Goal: Task Accomplishment & Management: Complete application form

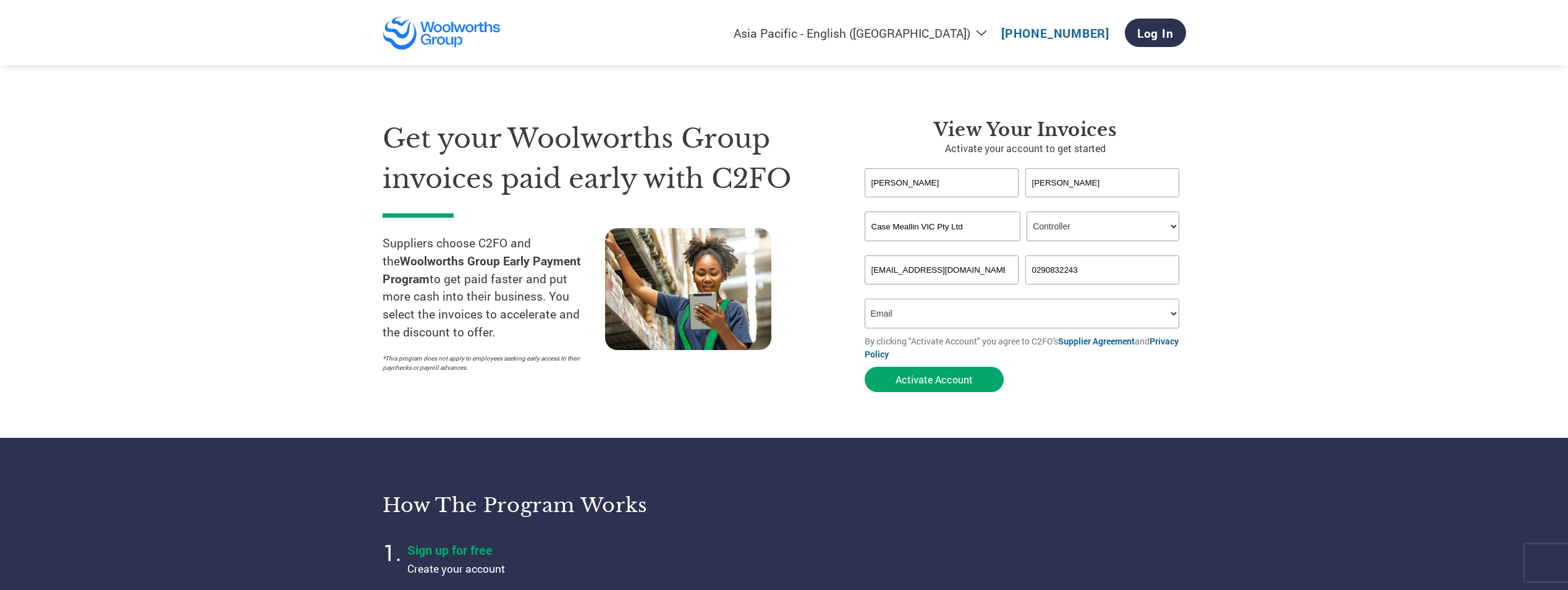
select select "en-AU"
select select "CONTROLLER"
select select "Email"
click at [1178, 227] on select "Your role* CFO Controller Credit Manager Finance Director Treasurer CEO Preside…" at bounding box center [1103, 226] width 153 height 30
click at [1027, 212] on select "Your role* CFO Controller Credit Manager Finance Director Treasurer CEO Preside…" at bounding box center [1103, 226] width 153 height 30
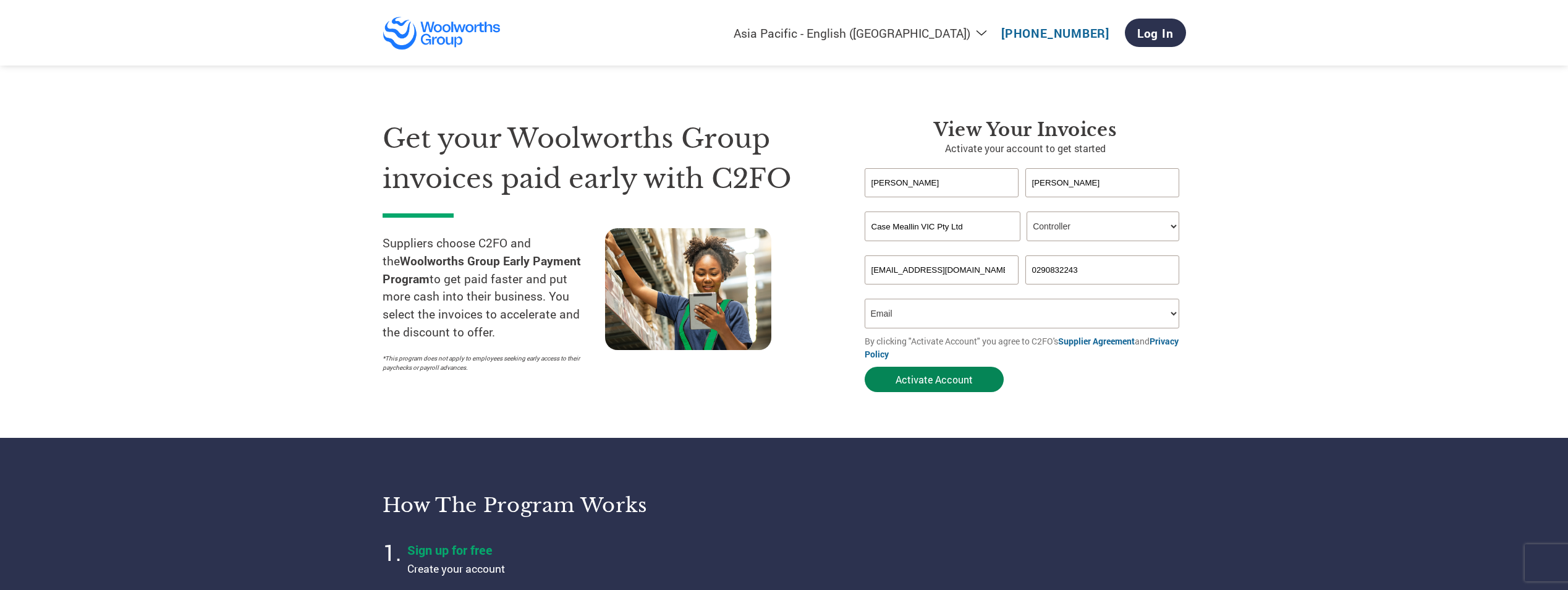
click at [903, 382] on button "Activate Account" at bounding box center [934, 379] width 139 height 25
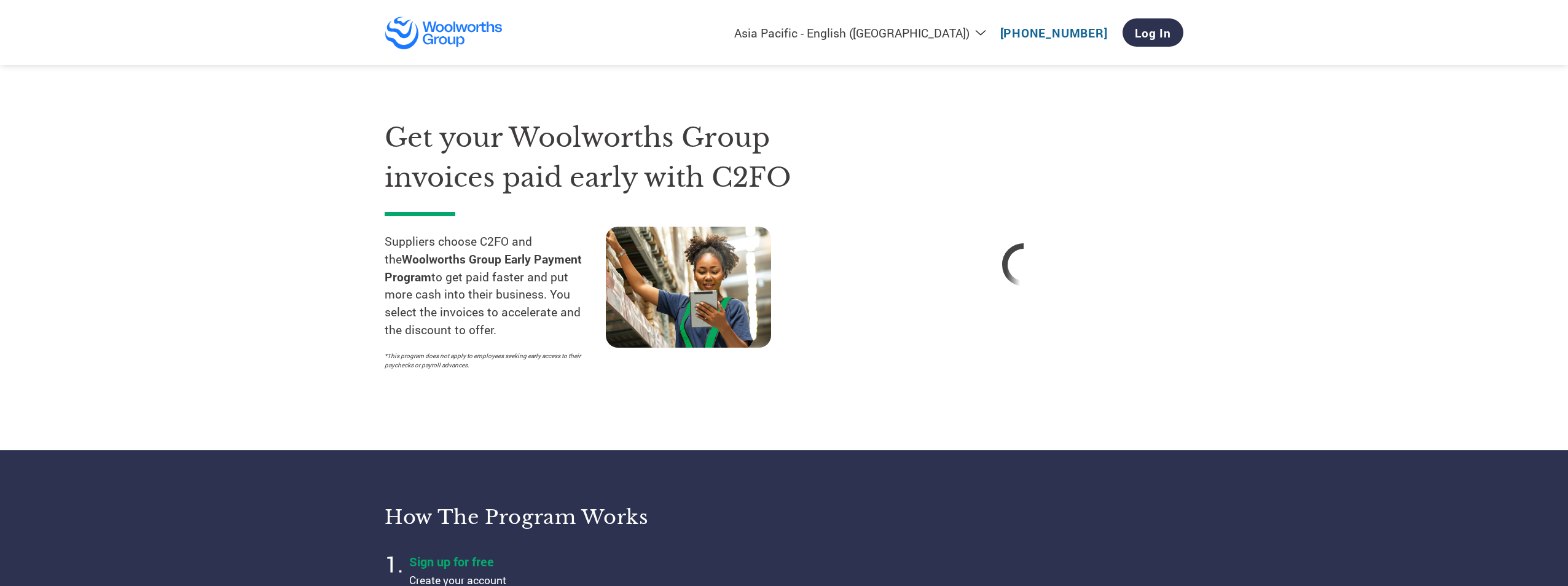
select select "en-AU"
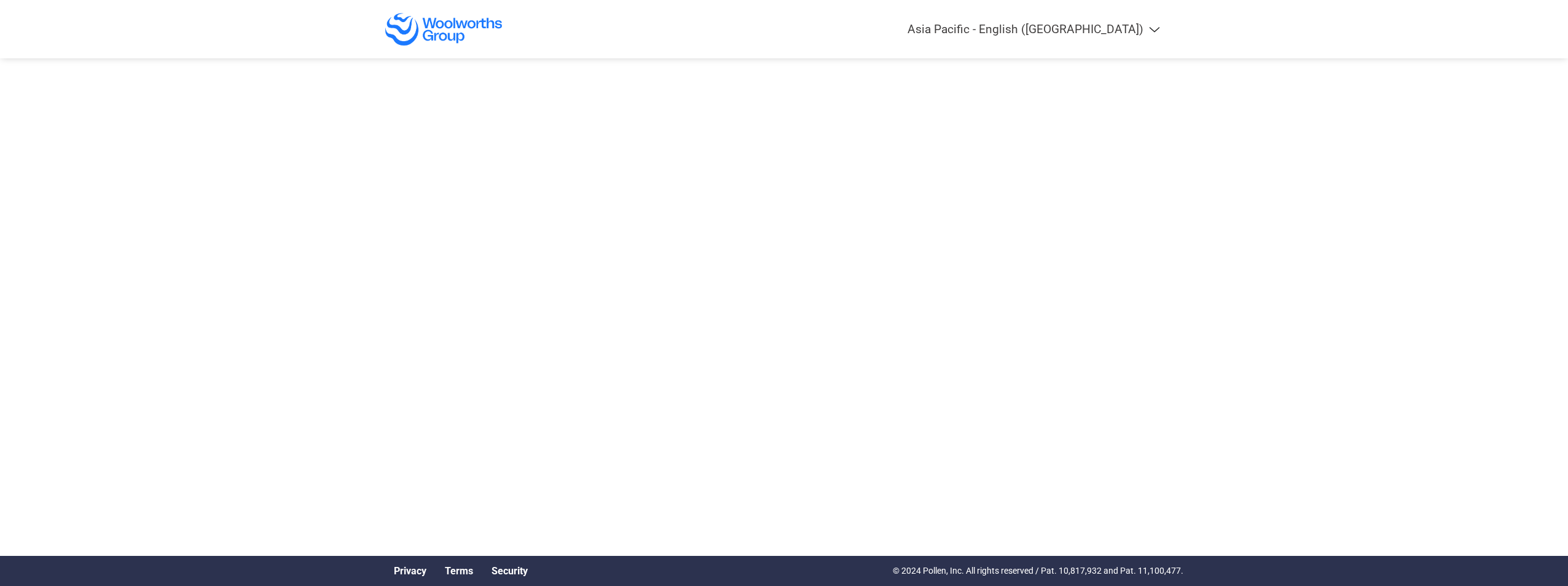
select select "en-AU"
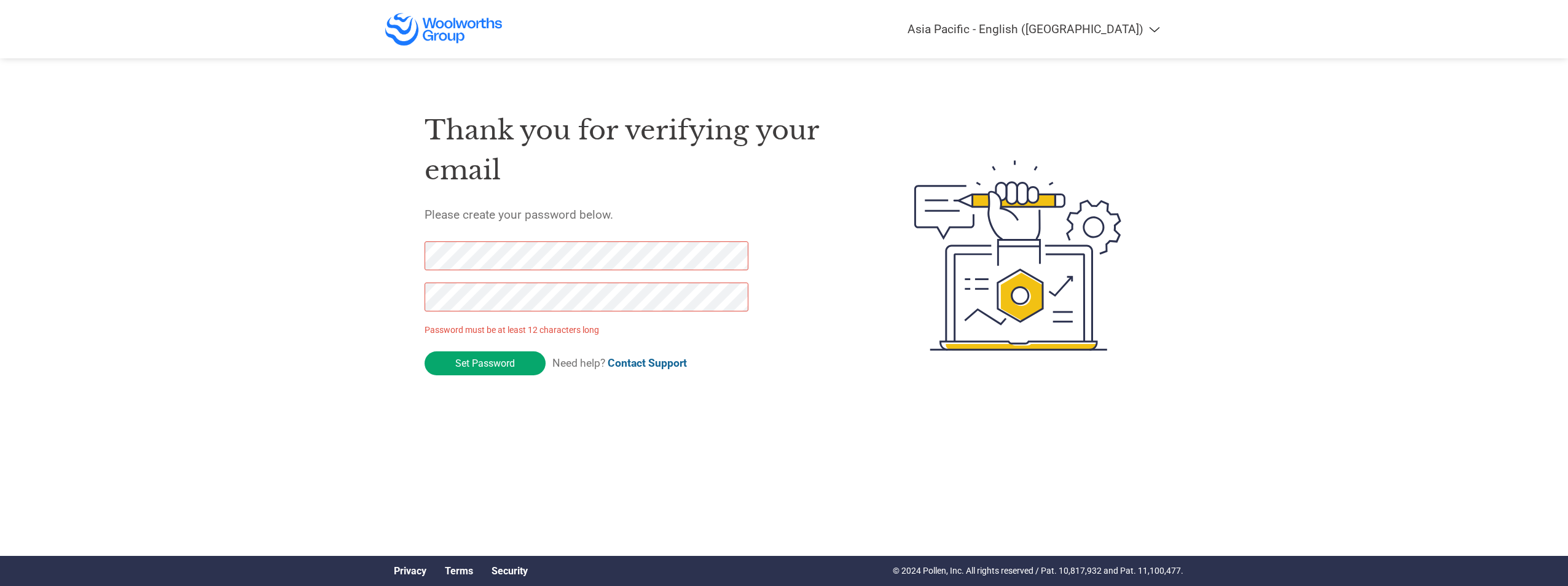
click at [709, 382] on div "Thank you for verifying your email Please create your password below. Password …" at bounding box center [641, 255] width 432 height 325
click at [360, 257] on div "Americas - English Américas - Español Américas - Português Amériques - Français…" at bounding box center [784, 206] width 1568 height 413
click at [423, 301] on div "Thank you for verifying your email Please create your password below. Password …" at bounding box center [784, 255] width 799 height 325
click at [592, 404] on div "Thank you for verifying your email Please create your password below. Password …" at bounding box center [641, 255] width 432 height 325
click at [553, 280] on div at bounding box center [580, 283] width 310 height 83
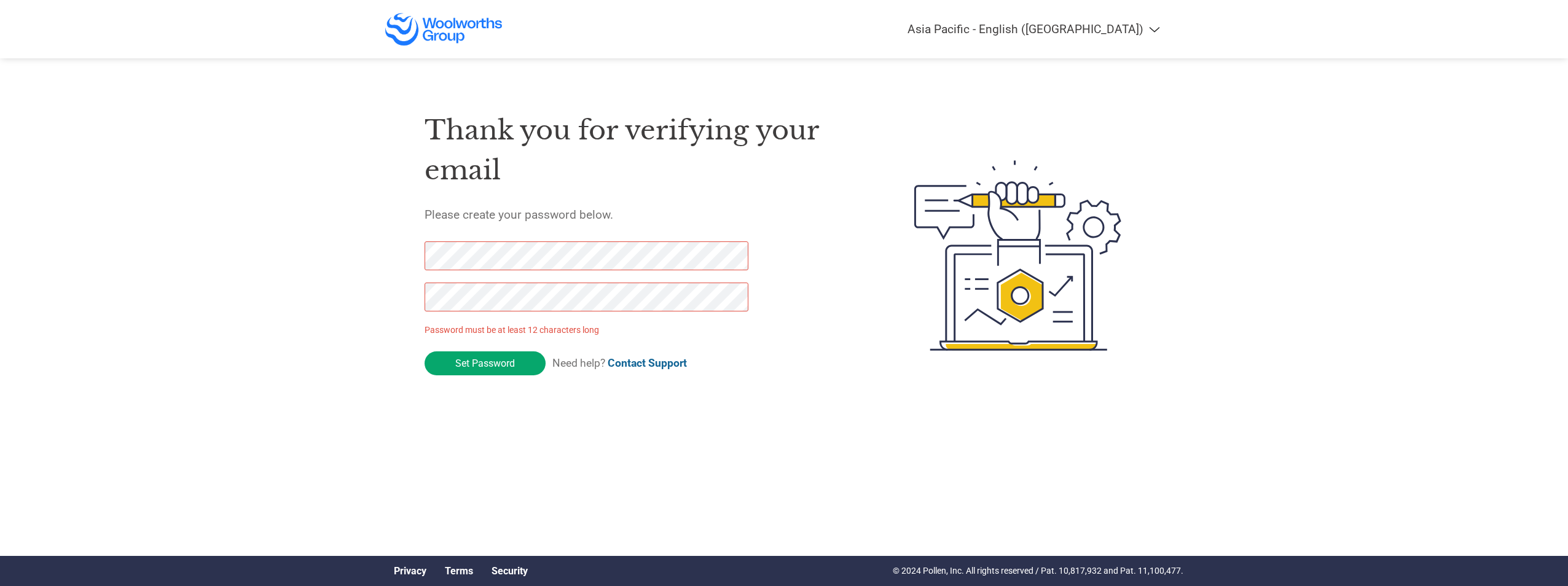
click at [546, 272] on div at bounding box center [580, 283] width 310 height 83
click at [488, 364] on input "Set Password" at bounding box center [485, 363] width 121 height 24
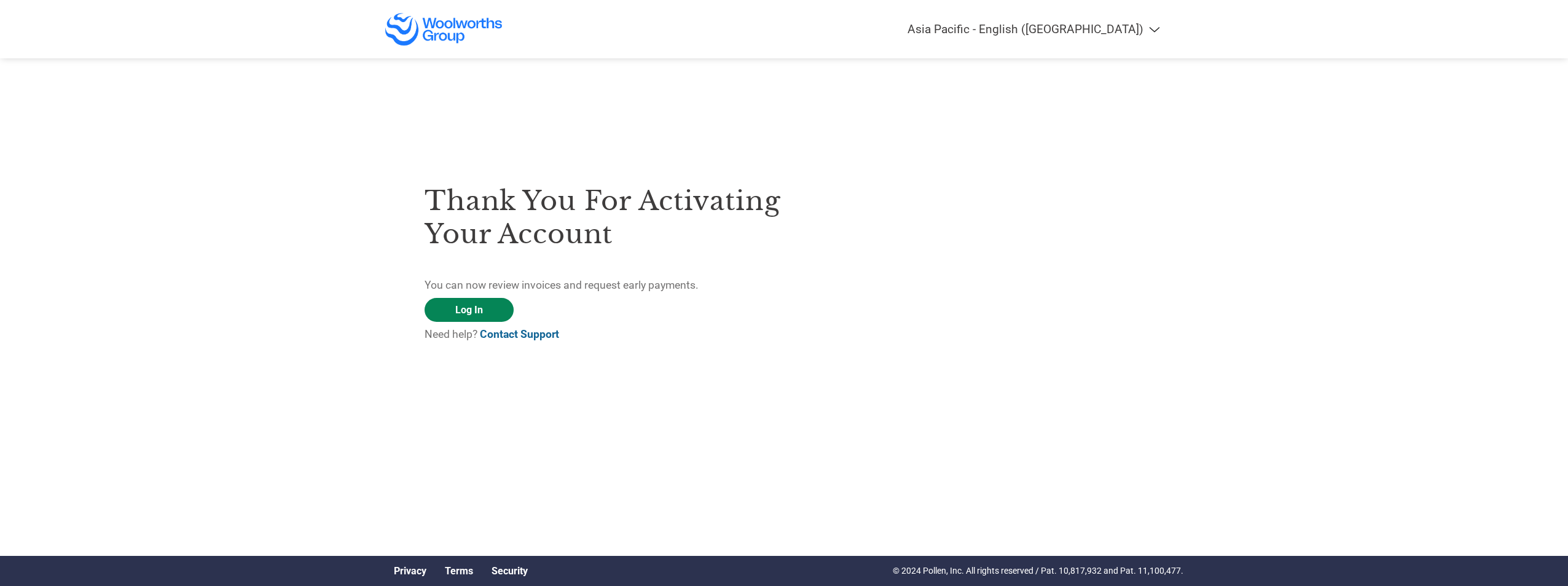
click at [474, 309] on link "Log In" at bounding box center [469, 309] width 89 height 24
